Goal: Task Accomplishment & Management: Use online tool/utility

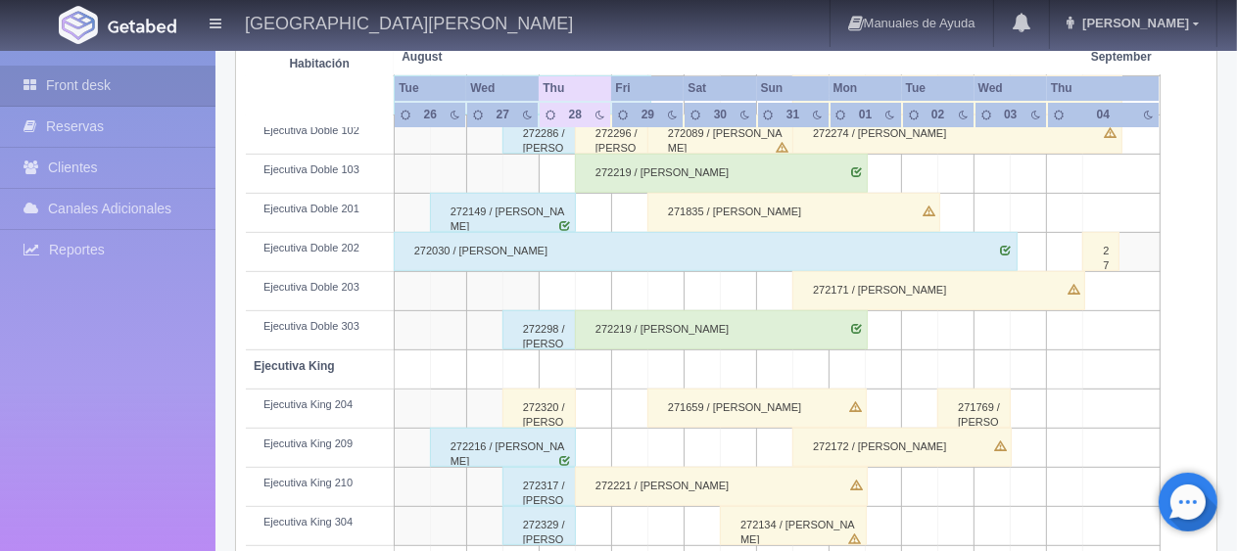
scroll to position [783, 0]
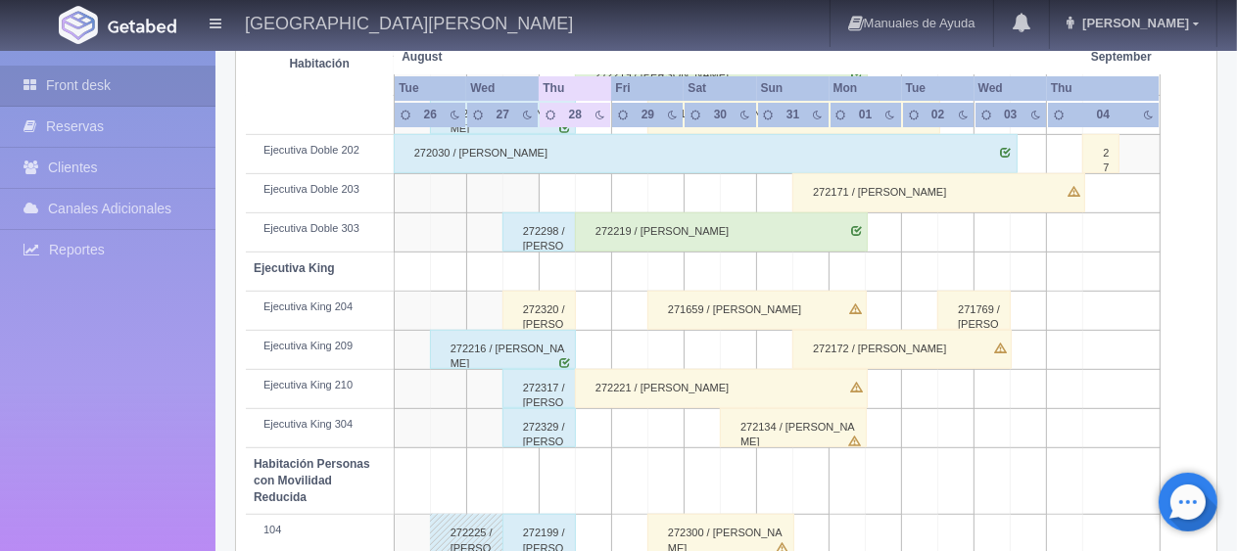
click at [535, 315] on div "272320 / [PERSON_NAME]" at bounding box center [538, 310] width 73 height 39
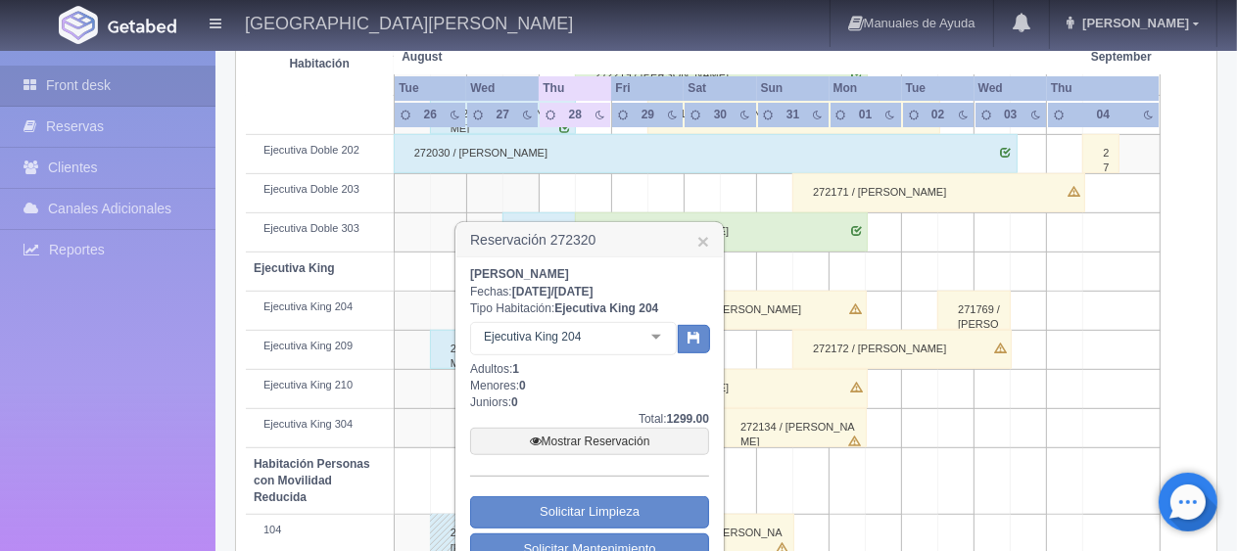
scroll to position [881, 0]
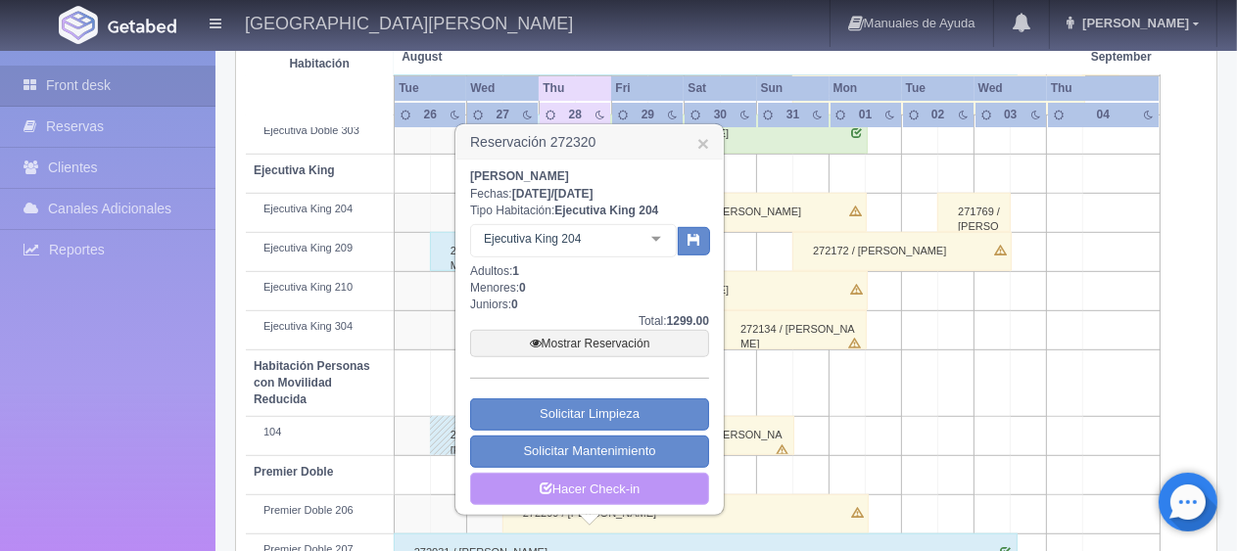
click at [615, 490] on link "Hacer Check-in" at bounding box center [589, 489] width 239 height 33
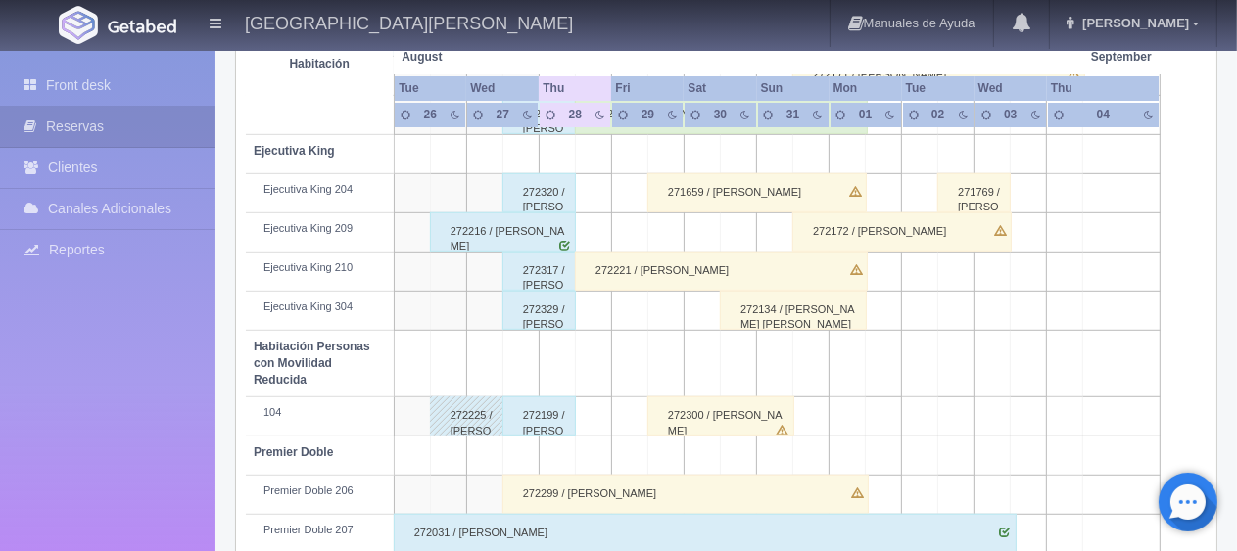
scroll to position [803, 0]
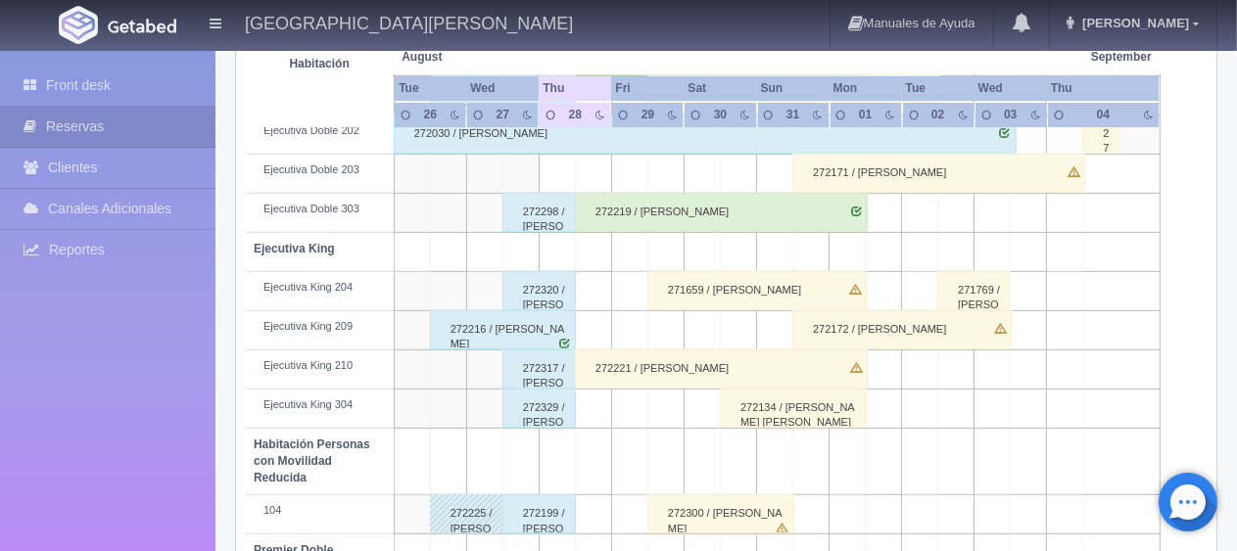
click at [545, 295] on div "272320 / [PERSON_NAME]" at bounding box center [538, 290] width 73 height 39
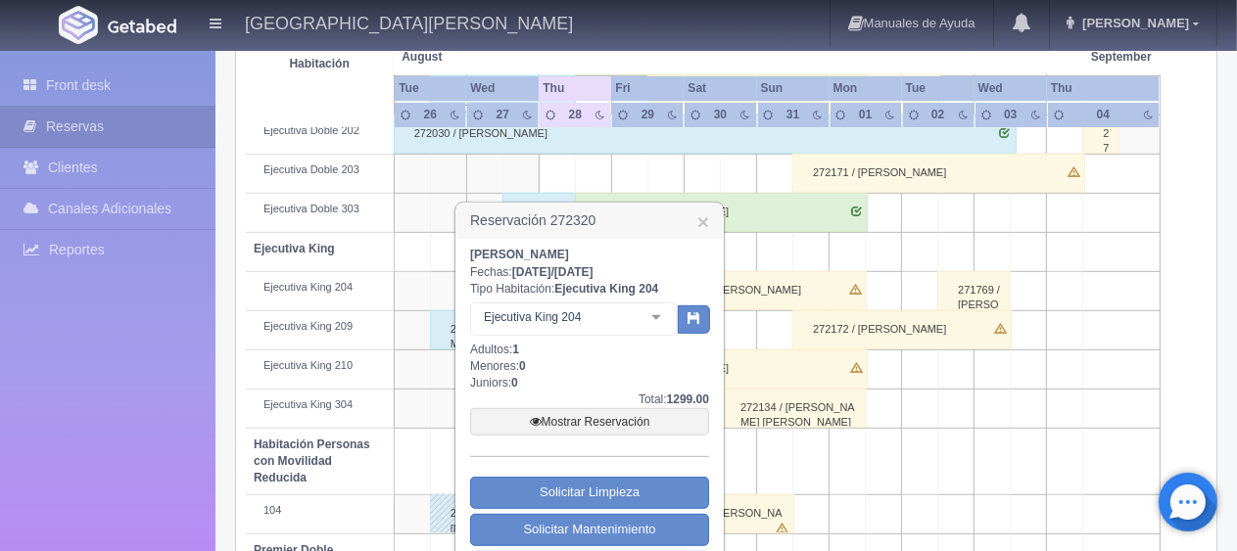
scroll to position [901, 0]
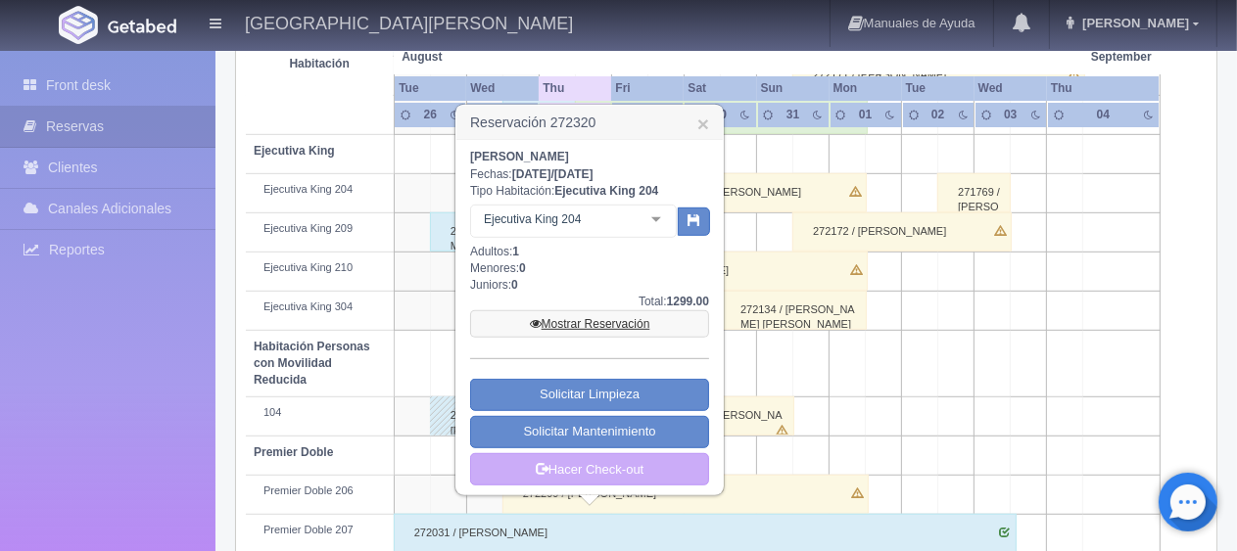
click at [596, 321] on link "Mostrar Reservación" at bounding box center [589, 323] width 239 height 27
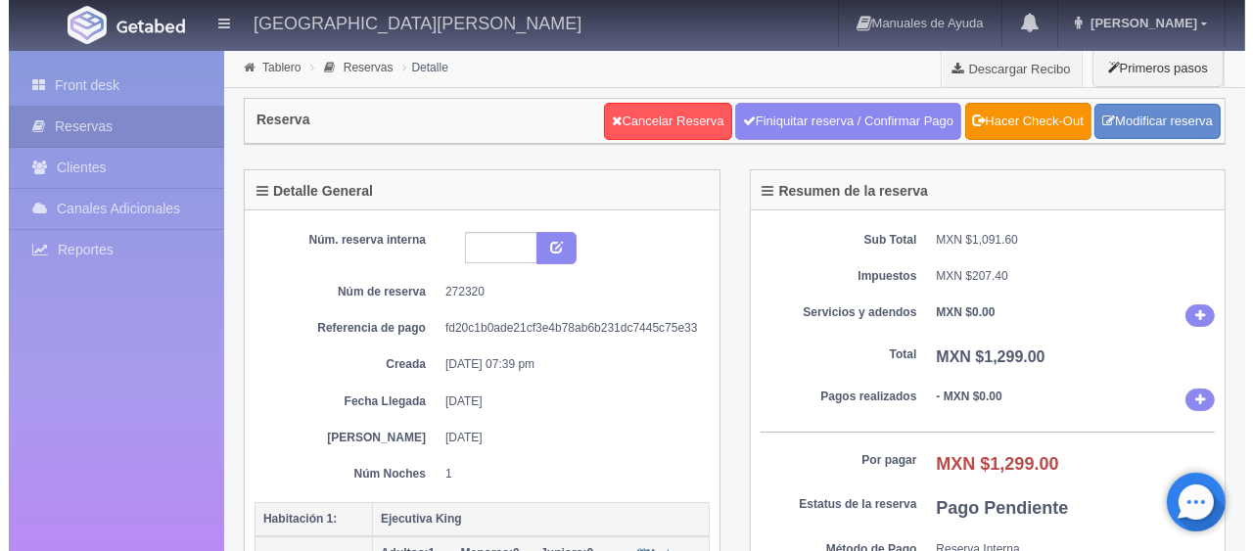
scroll to position [294, 0]
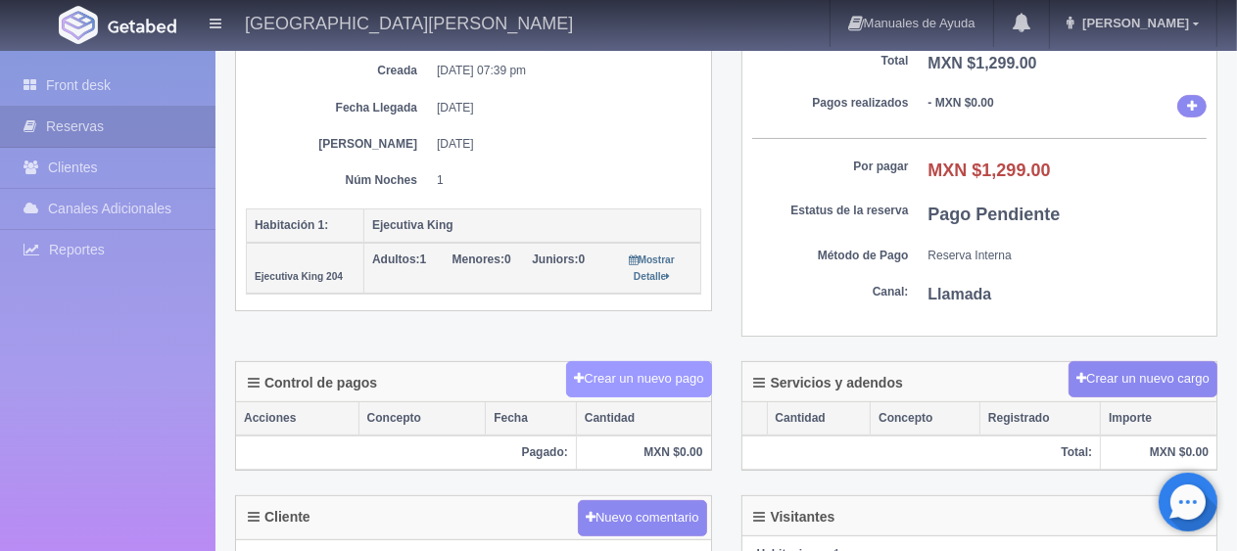
click at [697, 366] on button "Crear un nuevo pago" at bounding box center [638, 379] width 145 height 36
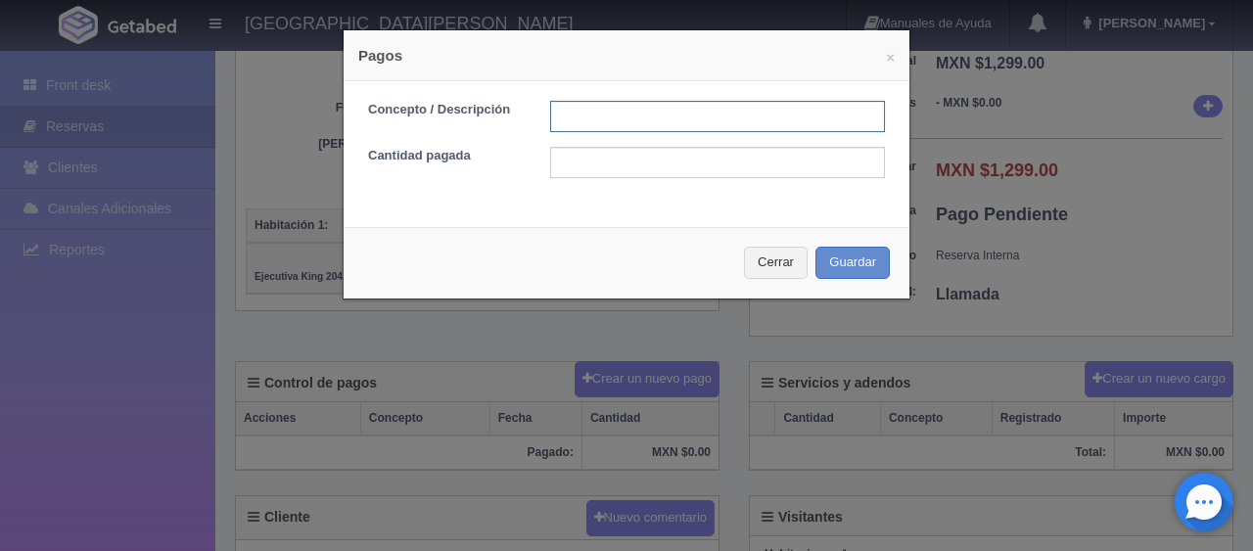
click at [615, 126] on input "text" at bounding box center [717, 116] width 335 height 31
type input "Total Tarjeta"
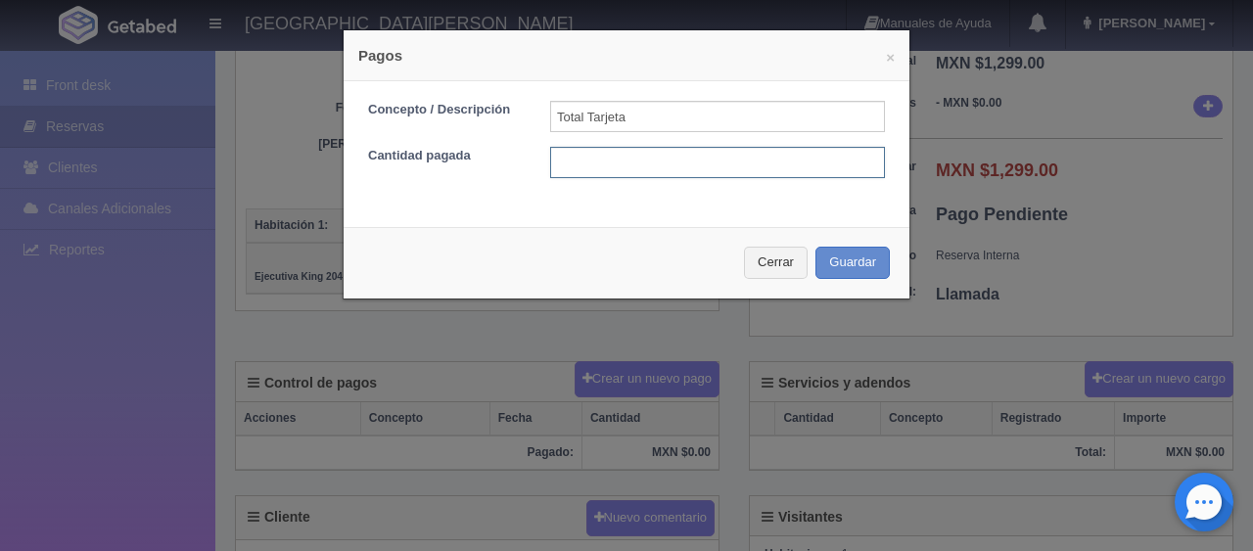
click at [658, 167] on input "text" at bounding box center [717, 162] width 335 height 31
type input "1299"
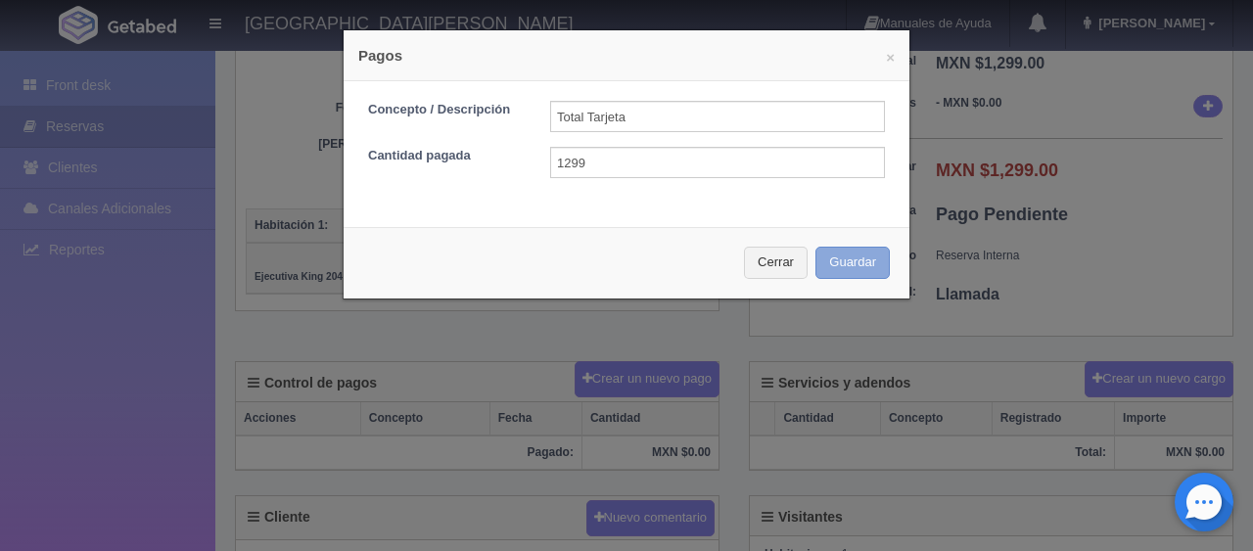
click at [856, 268] on button "Guardar" at bounding box center [853, 263] width 74 height 32
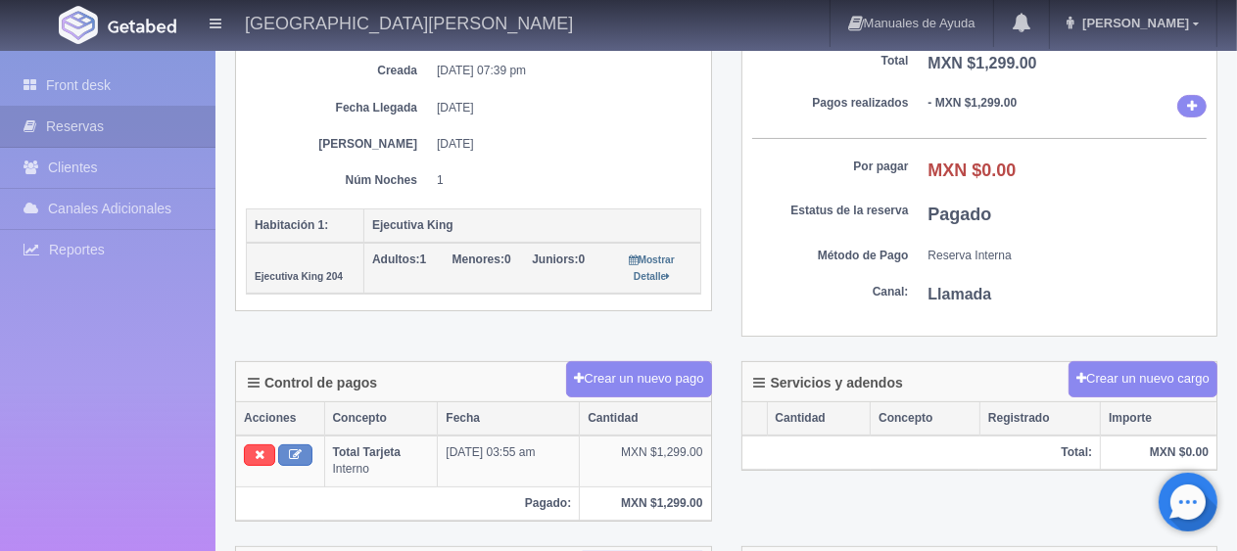
scroll to position [196, 0]
